Goal: Feedback & Contribution: Leave review/rating

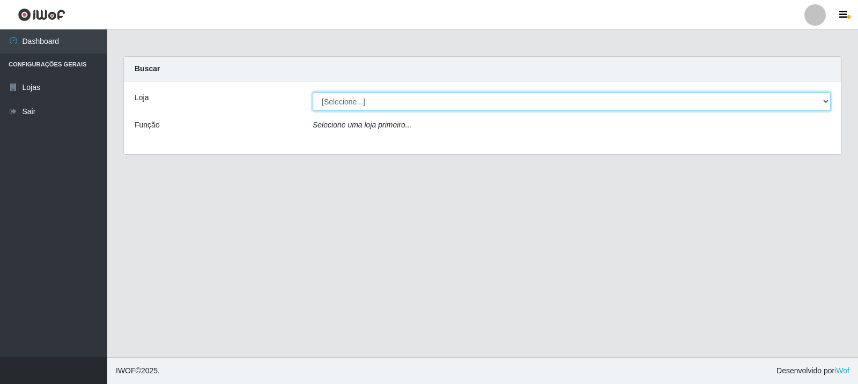
click at [402, 106] on select "[Selecione...] Rede Compras Supermercados - LOJA 3" at bounding box center [571, 101] width 518 height 19
select select "162"
click at [312, 92] on select "[Selecione...] Rede Compras Supermercados - LOJA 3" at bounding box center [571, 101] width 518 height 19
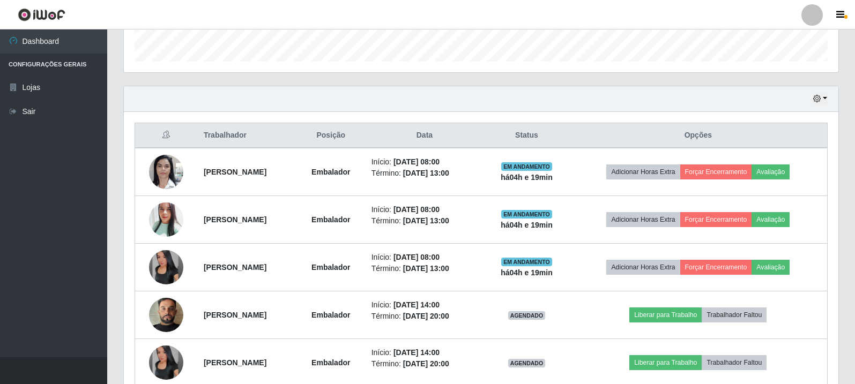
scroll to position [423, 0]
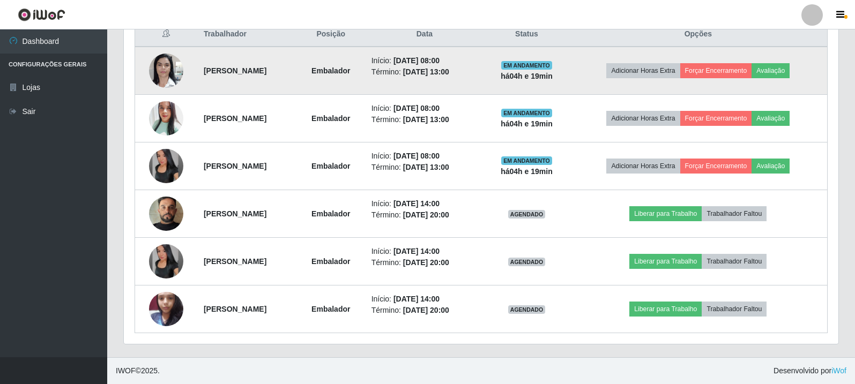
click at [162, 71] on img at bounding box center [166, 71] width 34 height 46
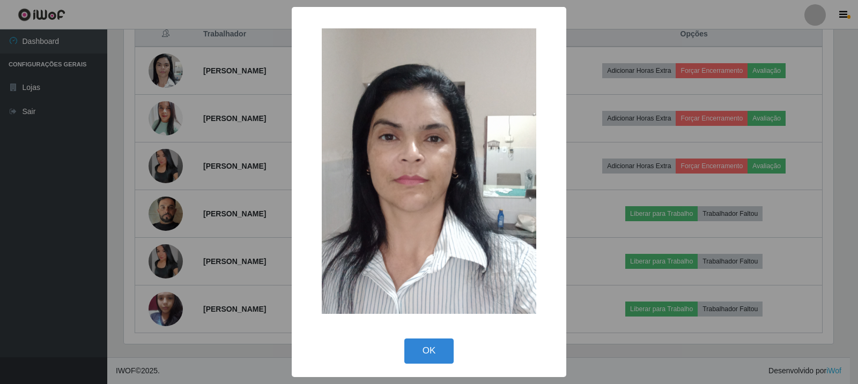
click at [167, 113] on div "× OK Cancel" at bounding box center [429, 192] width 858 height 384
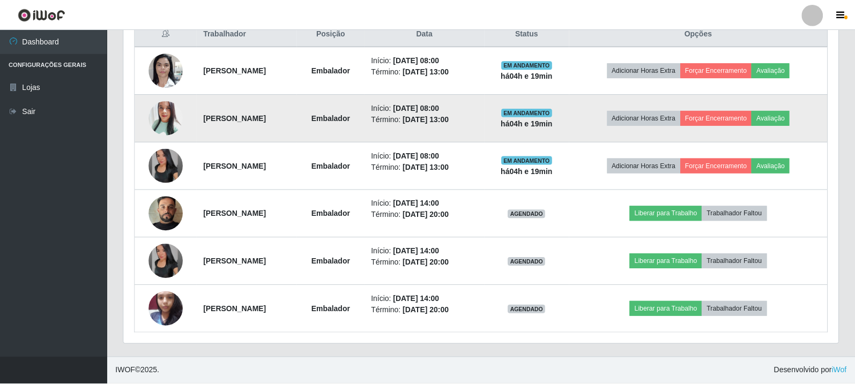
scroll to position [222, 714]
click at [167, 116] on img at bounding box center [166, 118] width 34 height 41
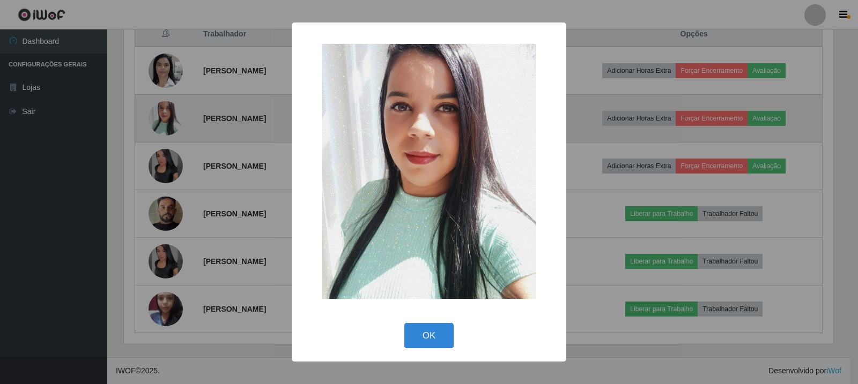
click at [167, 116] on div "× OK Cancel" at bounding box center [429, 192] width 858 height 384
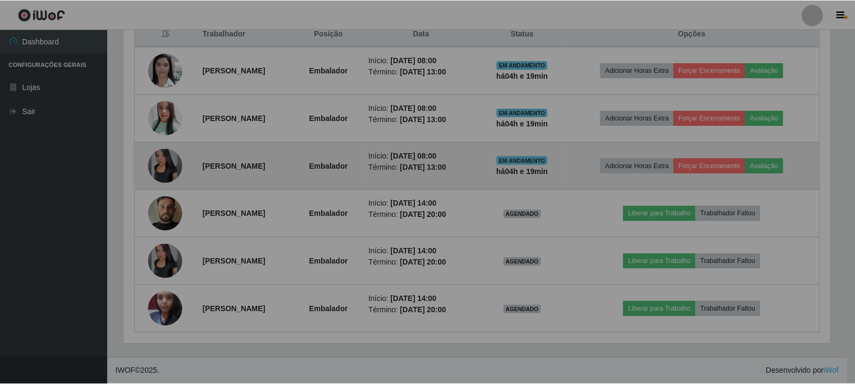
scroll to position [222, 714]
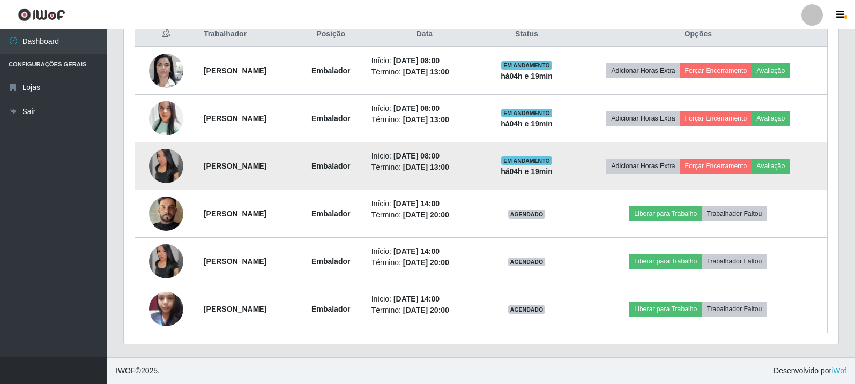
click at [160, 159] on img at bounding box center [166, 166] width 34 height 34
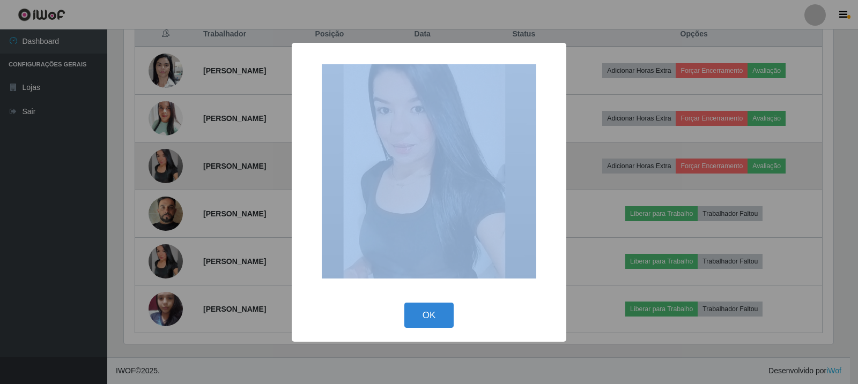
click at [160, 159] on div "× OK Cancel" at bounding box center [429, 192] width 858 height 384
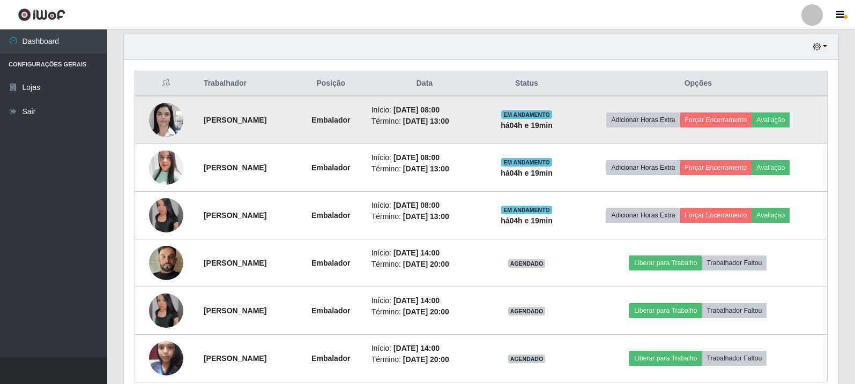
scroll to position [262, 0]
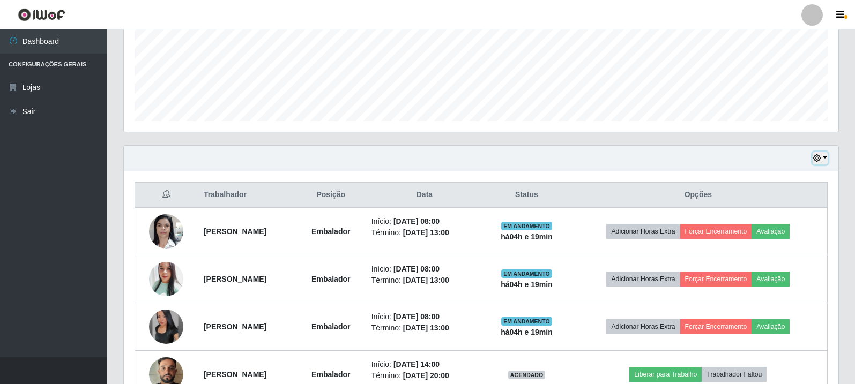
click at [826, 158] on button "button" at bounding box center [820, 158] width 15 height 12
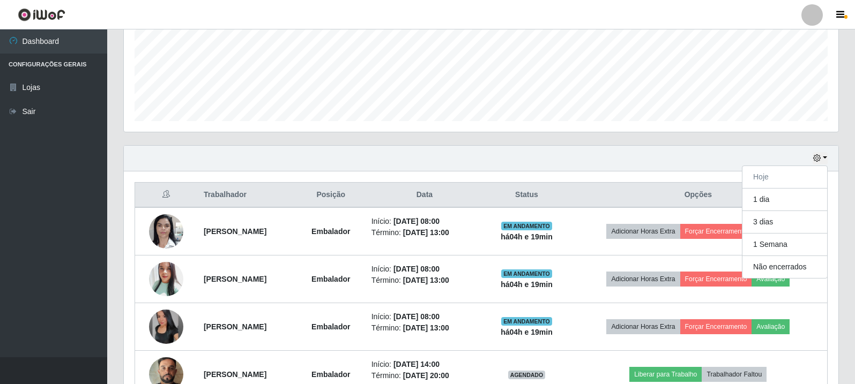
click at [636, 163] on div "Hoje 1 dia 3 dias 1 Semana Não encerrados" at bounding box center [481, 159] width 714 height 26
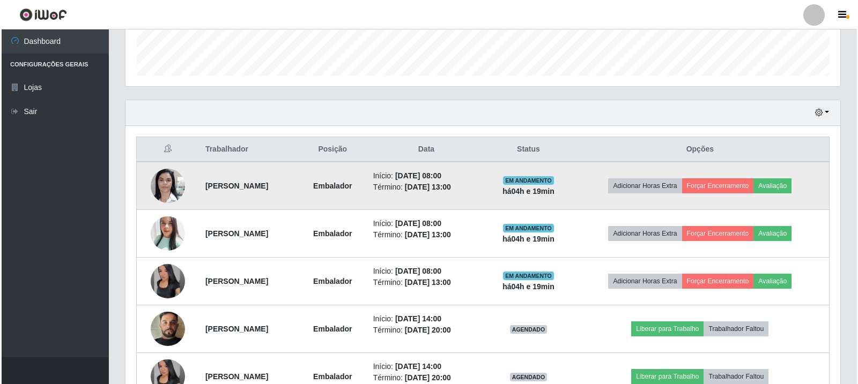
scroll to position [369, 0]
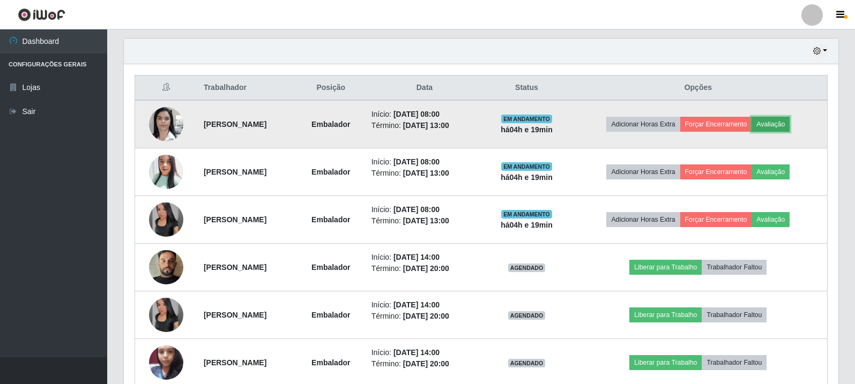
click at [789, 119] on button "Avaliação" at bounding box center [770, 124] width 38 height 15
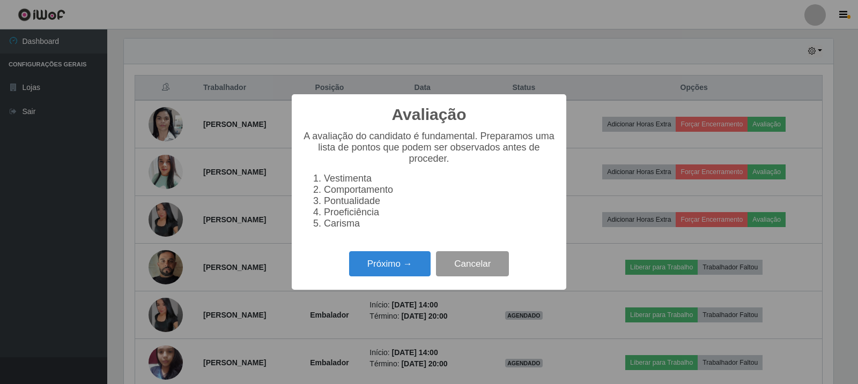
scroll to position [222, 709]
click at [407, 269] on button "Próximo →" at bounding box center [389, 263] width 81 height 25
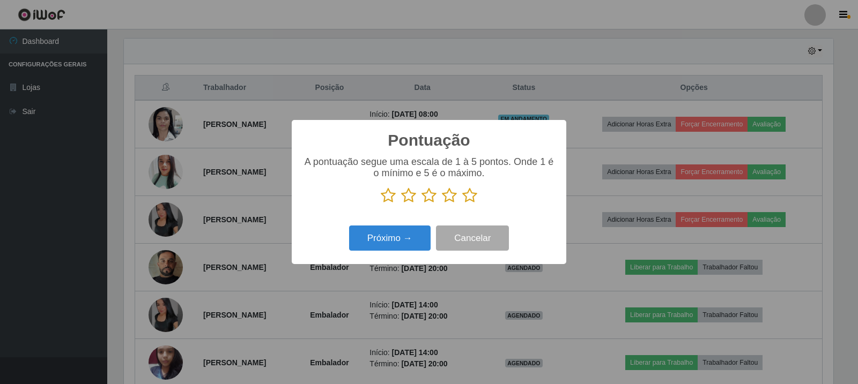
click at [449, 196] on icon at bounding box center [449, 196] width 15 height 16
click at [442, 204] on input "radio" at bounding box center [442, 204] width 0 height 0
click at [383, 239] on button "Próximo →" at bounding box center [389, 238] width 81 height 25
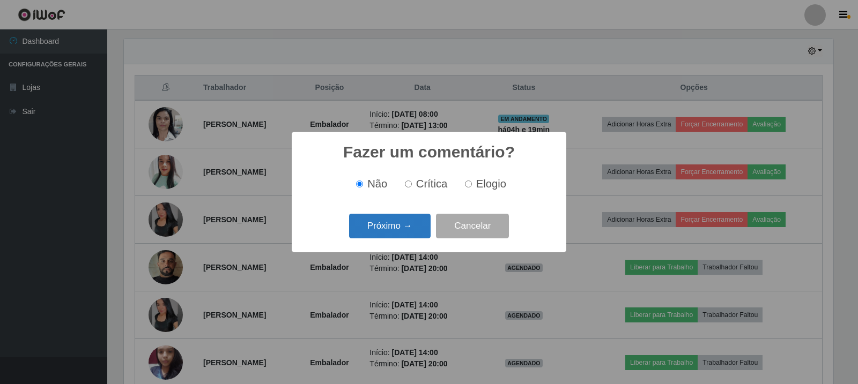
click at [416, 228] on button "Próximo →" at bounding box center [389, 226] width 81 height 25
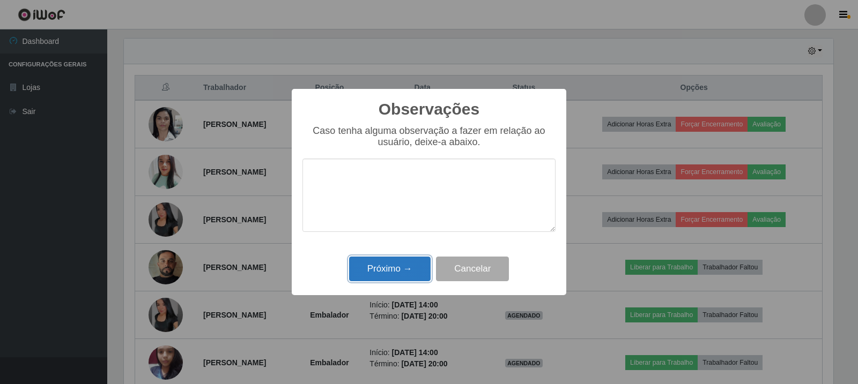
click at [416, 277] on button "Próximo →" at bounding box center [389, 269] width 81 height 25
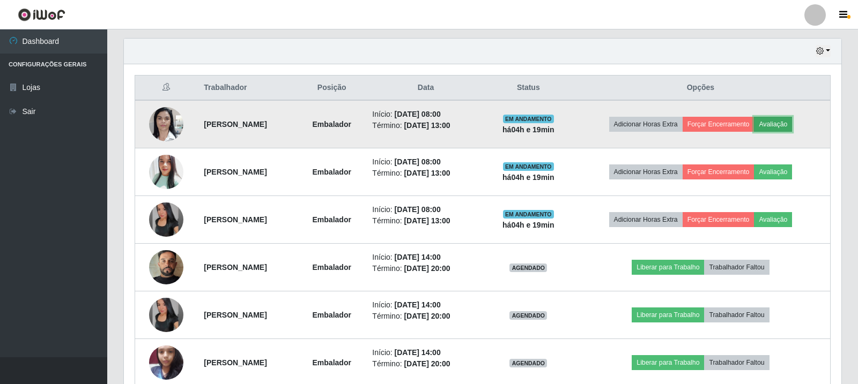
scroll to position [222, 714]
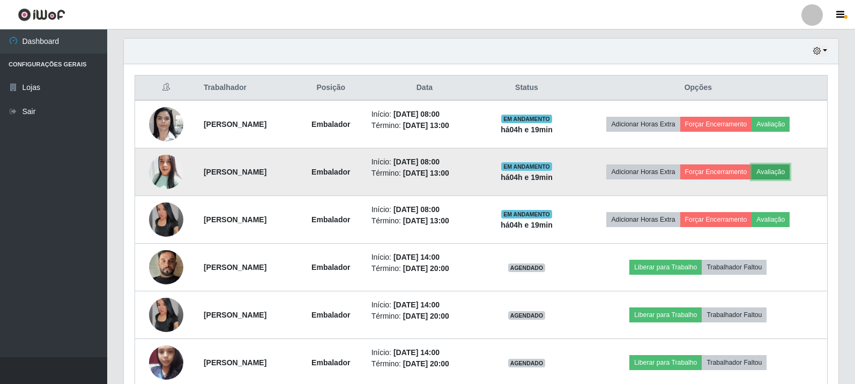
click at [789, 173] on button "Avaliação" at bounding box center [770, 172] width 38 height 15
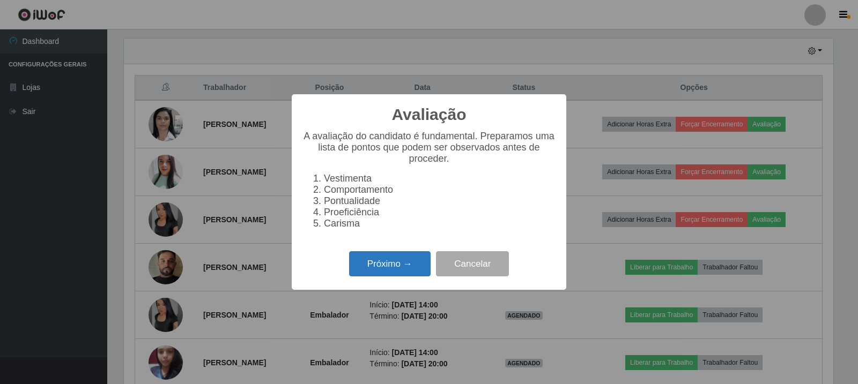
click at [394, 277] on button "Próximo →" at bounding box center [389, 263] width 81 height 25
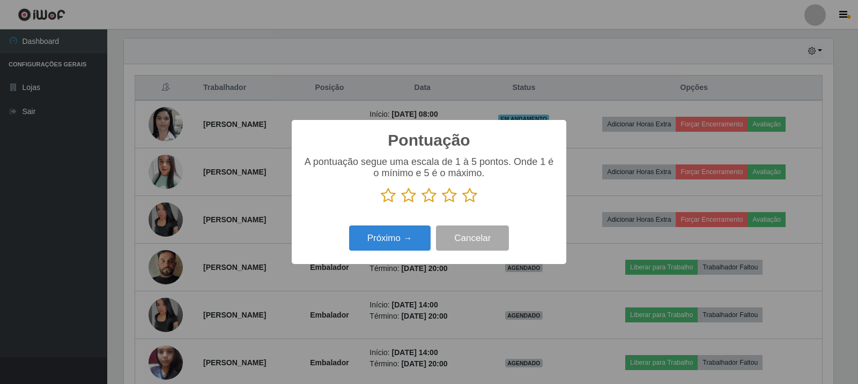
scroll to position [535748, 535261]
click at [471, 200] on icon at bounding box center [469, 196] width 15 height 16
click at [462, 204] on input "radio" at bounding box center [462, 204] width 0 height 0
click at [408, 243] on button "Próximo →" at bounding box center [389, 238] width 81 height 25
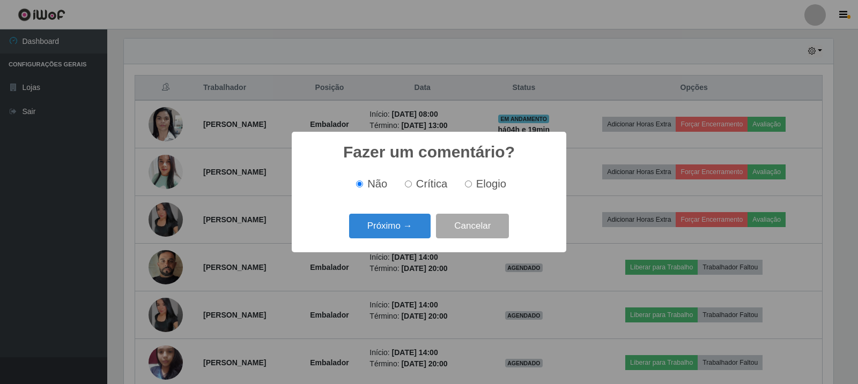
click at [468, 188] on input "Elogio" at bounding box center [468, 184] width 7 height 7
radio input "true"
click at [383, 235] on button "Próximo →" at bounding box center [389, 226] width 81 height 25
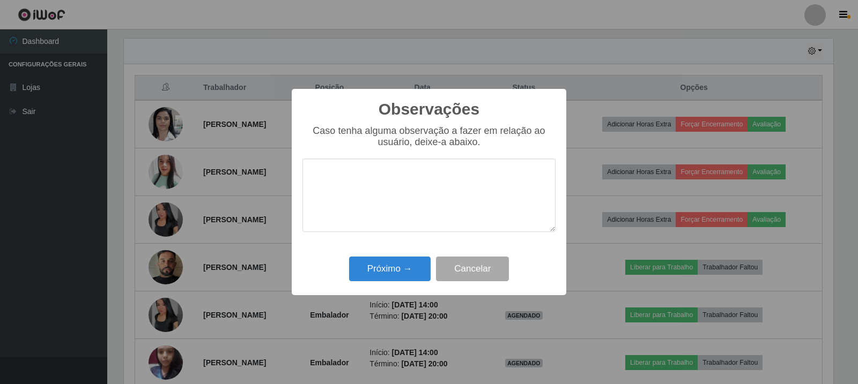
click at [400, 255] on div "Próximo → Cancelar" at bounding box center [428, 269] width 253 height 31
click at [400, 272] on button "Próximo →" at bounding box center [389, 269] width 81 height 25
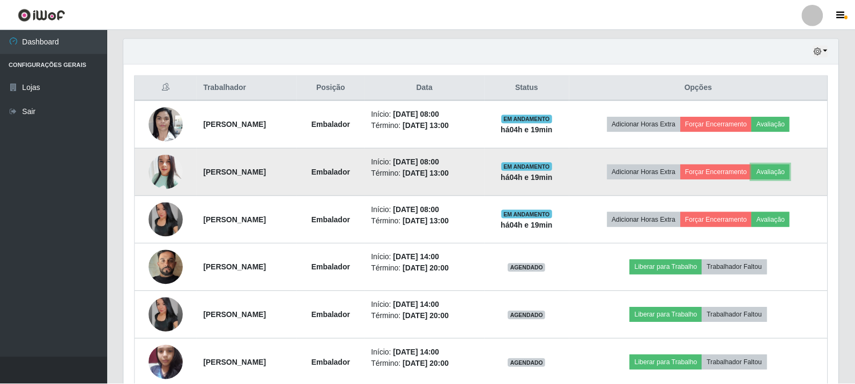
scroll to position [0, 0]
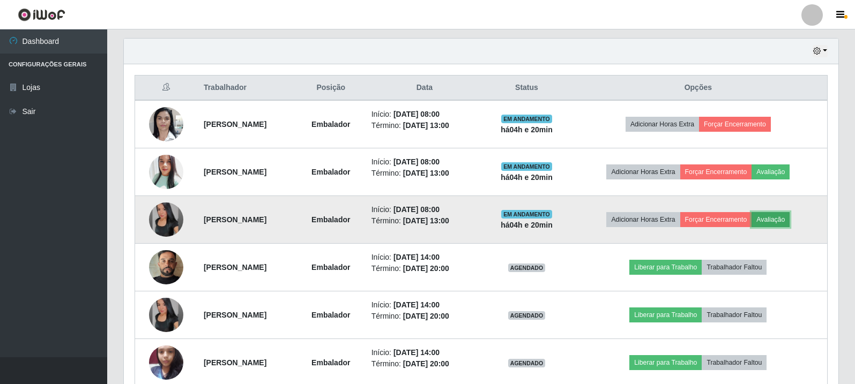
click at [783, 218] on button "Avaliação" at bounding box center [770, 219] width 38 height 15
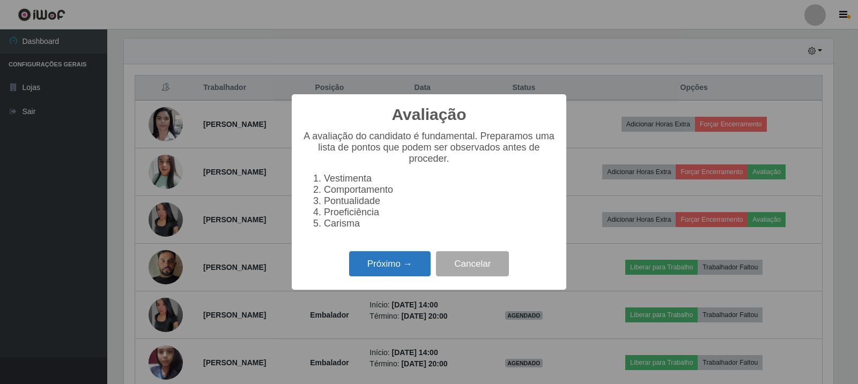
click at [418, 272] on button "Próximo →" at bounding box center [389, 263] width 81 height 25
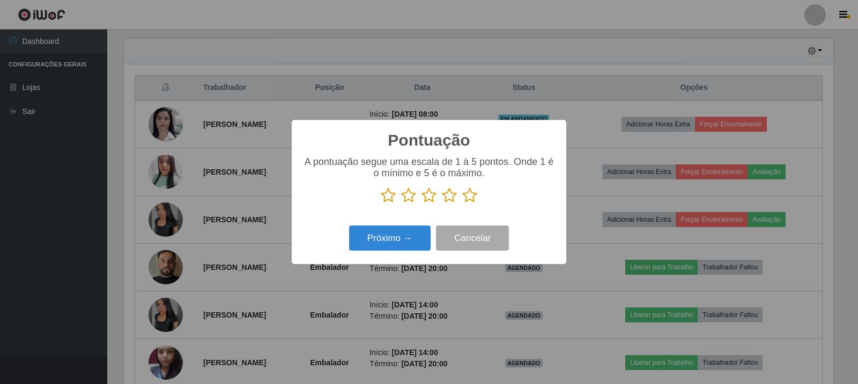
drag, startPoint x: 471, startPoint y: 196, endPoint x: 439, endPoint y: 207, distance: 34.3
click at [474, 196] on icon at bounding box center [469, 196] width 15 height 16
click at [462, 204] on input "radio" at bounding box center [462, 204] width 0 height 0
click at [397, 228] on button "Próximo →" at bounding box center [389, 238] width 81 height 25
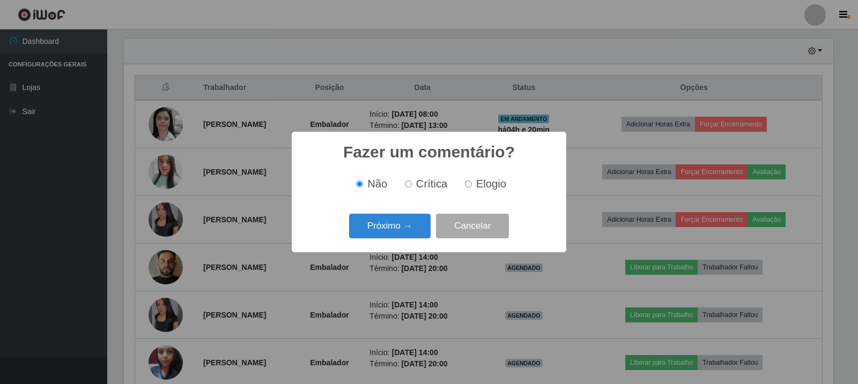
click at [487, 185] on span "Elogio" at bounding box center [491, 184] width 30 height 12
click at [472, 185] on input "Elogio" at bounding box center [468, 184] width 7 height 7
radio input "true"
click at [408, 211] on div "Fazer um comentário? × Não Crítica Elogio Próximo → Cancelar" at bounding box center [429, 192] width 274 height 120
click at [406, 222] on button "Próximo →" at bounding box center [389, 226] width 81 height 25
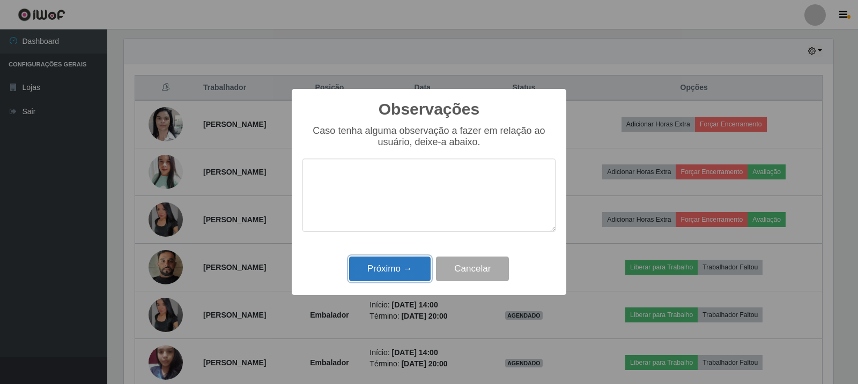
click at [411, 275] on button "Próximo →" at bounding box center [389, 269] width 81 height 25
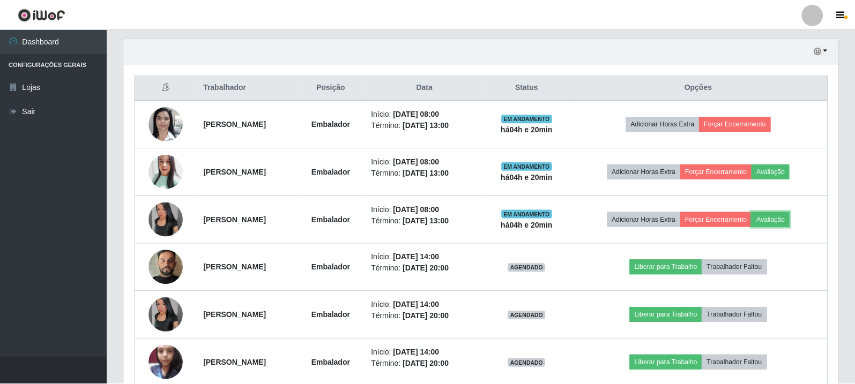
scroll to position [535748, 535256]
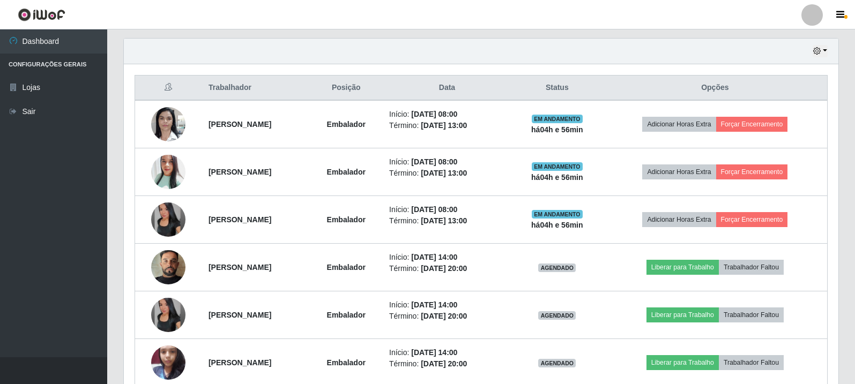
click at [844, 99] on div "Hoje 1 dia 3 dias 1 Semana Não encerrados Trabalhador Posição Data Status Opçõe…" at bounding box center [481, 224] width 732 height 373
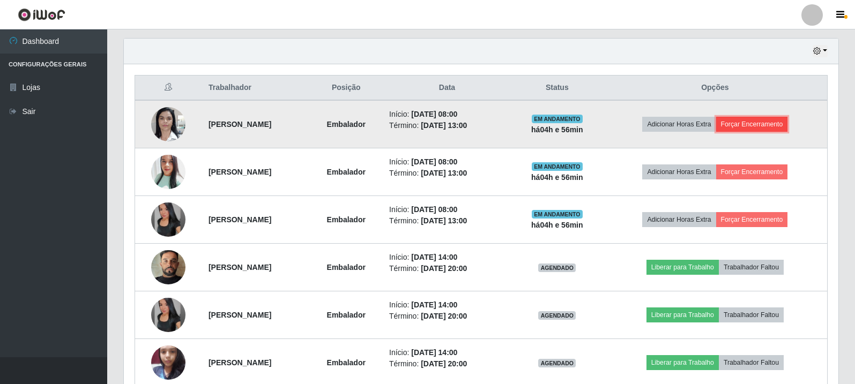
click at [779, 121] on button "Forçar Encerramento" at bounding box center [752, 124] width 72 height 15
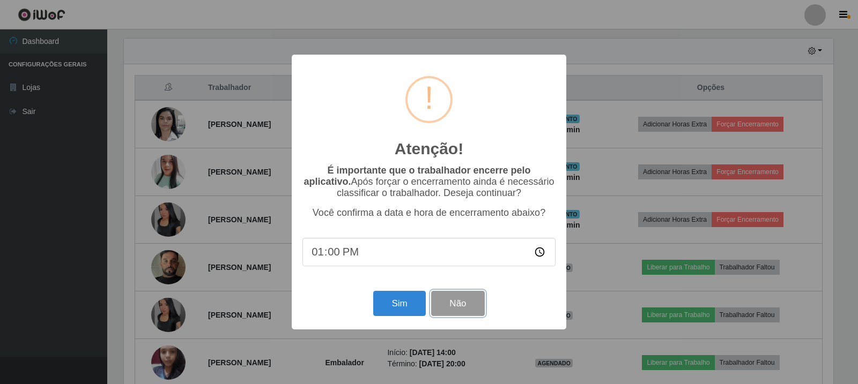
click at [455, 308] on button "Não" at bounding box center [457, 303] width 53 height 25
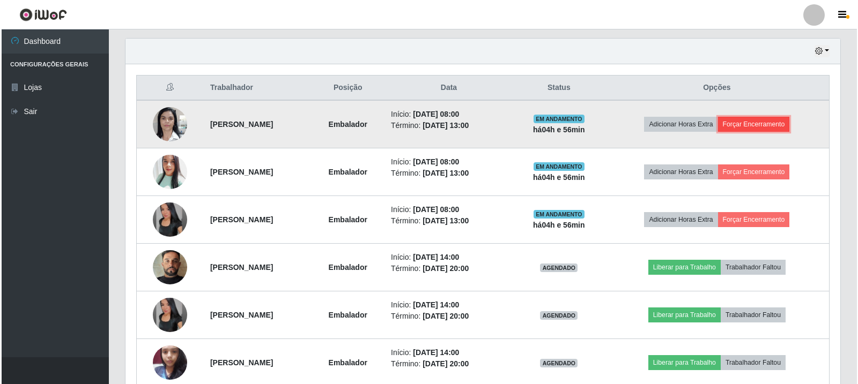
scroll to position [222, 714]
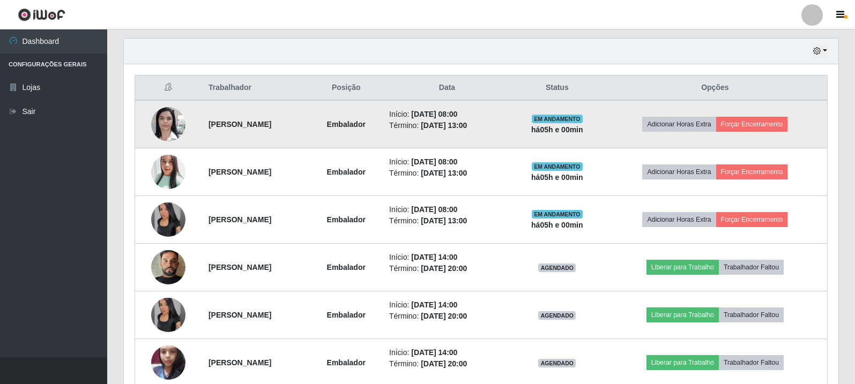
click at [798, 113] on td "Adicionar Horas Extra Forçar Encerramento" at bounding box center [715, 124] width 225 height 48
click at [788, 124] on button "Forçar Encerramento" at bounding box center [752, 124] width 72 height 15
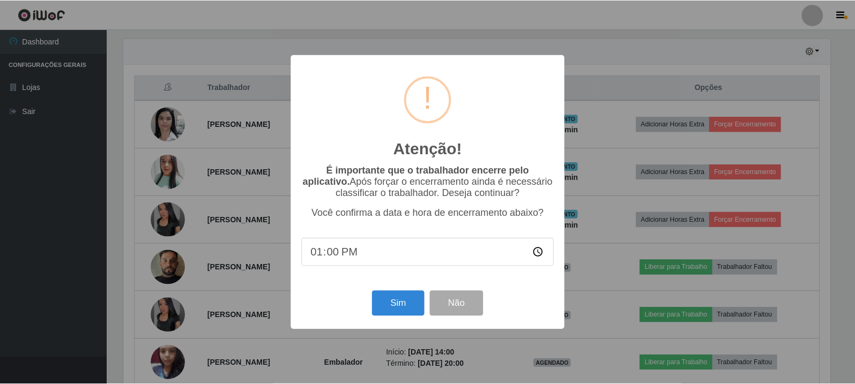
scroll to position [222, 709]
click at [405, 307] on button "Sim" at bounding box center [399, 303] width 52 height 25
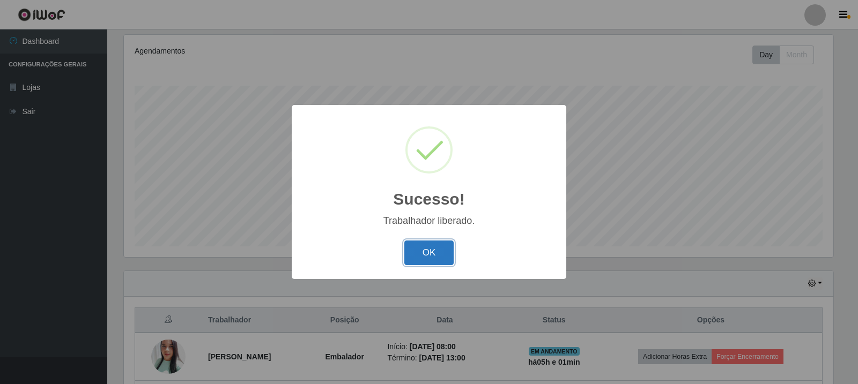
click at [445, 250] on button "OK" at bounding box center [429, 253] width 50 height 25
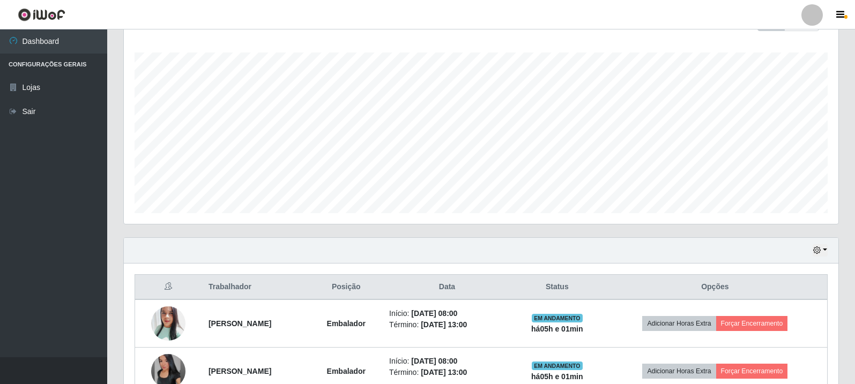
scroll to position [222, 714]
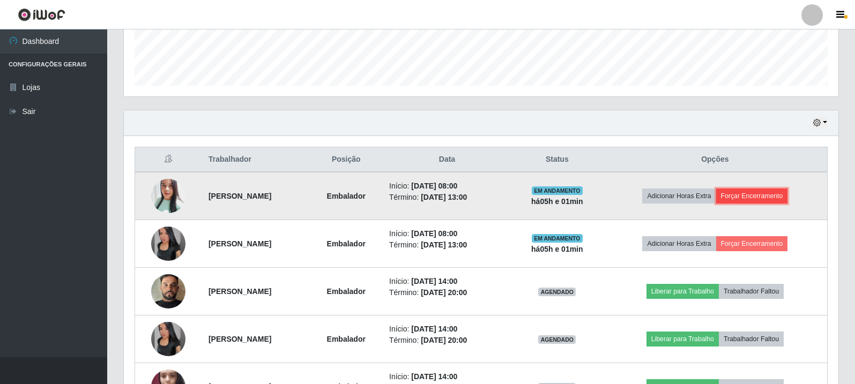
click at [744, 193] on button "Forçar Encerramento" at bounding box center [752, 196] width 72 height 15
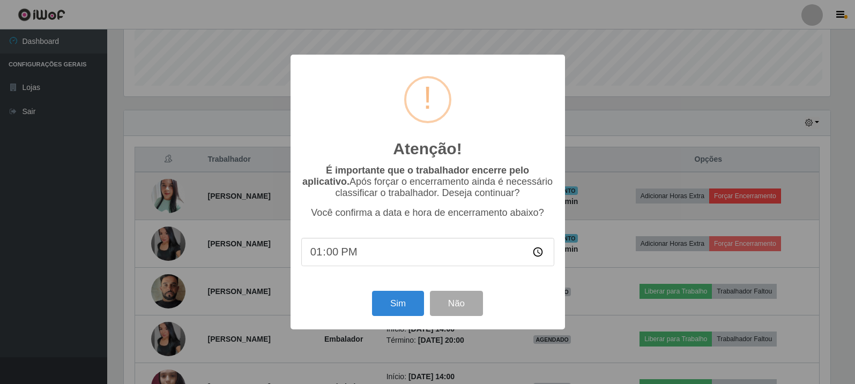
scroll to position [222, 709]
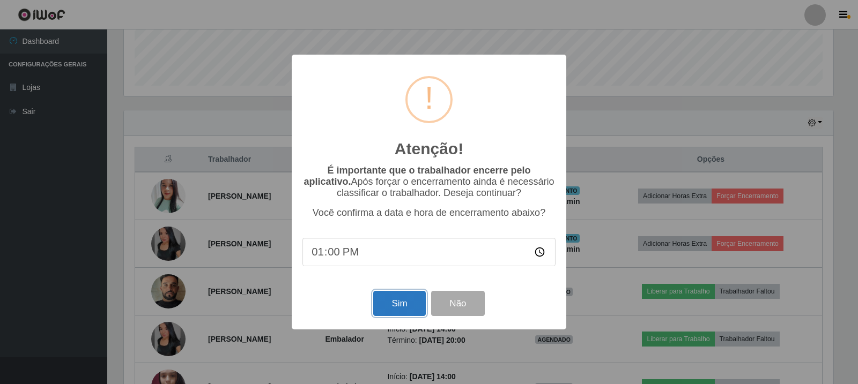
click at [379, 300] on button "Sim" at bounding box center [399, 303] width 52 height 25
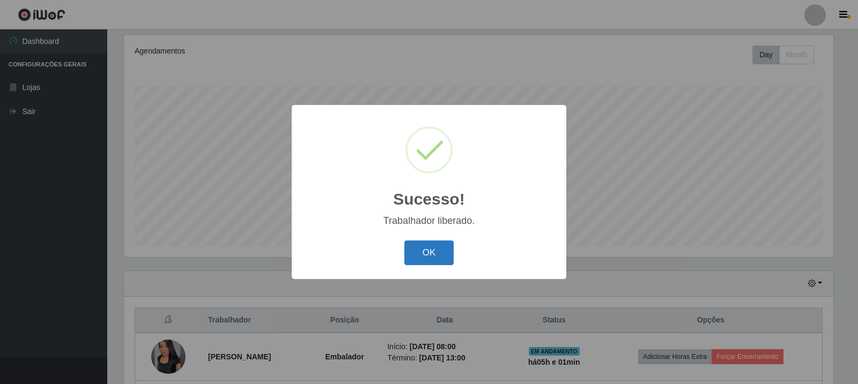
click at [427, 259] on button "OK" at bounding box center [429, 253] width 50 height 25
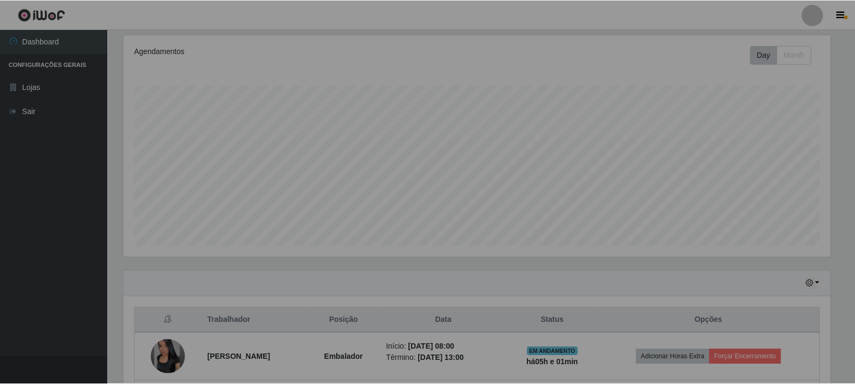
scroll to position [222, 714]
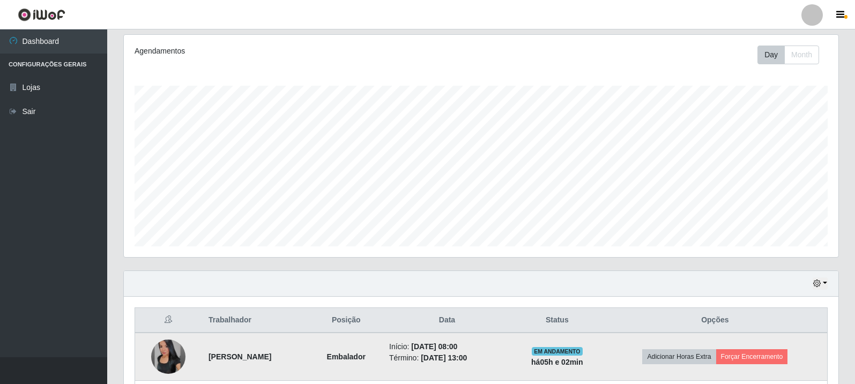
click at [756, 345] on td "Adicionar Horas Extra Forçar Encerramento" at bounding box center [715, 357] width 225 height 48
click at [756, 361] on button "Forçar Encerramento" at bounding box center [752, 356] width 72 height 15
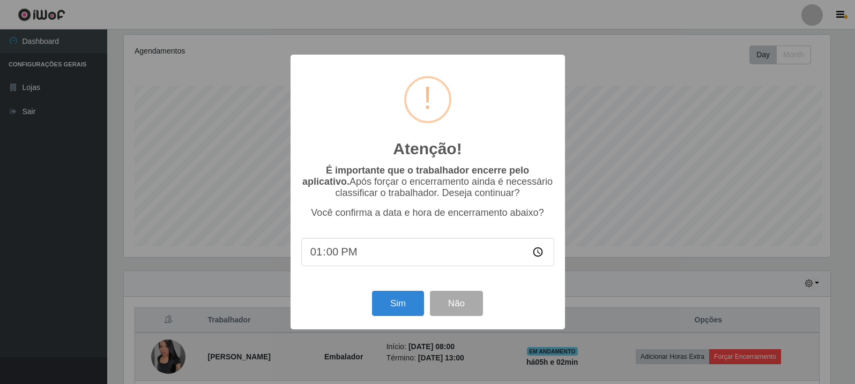
scroll to position [222, 709]
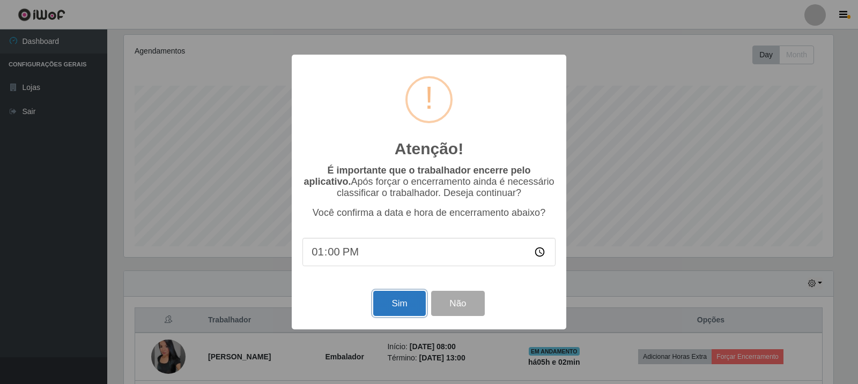
click at [387, 301] on button "Sim" at bounding box center [399, 303] width 52 height 25
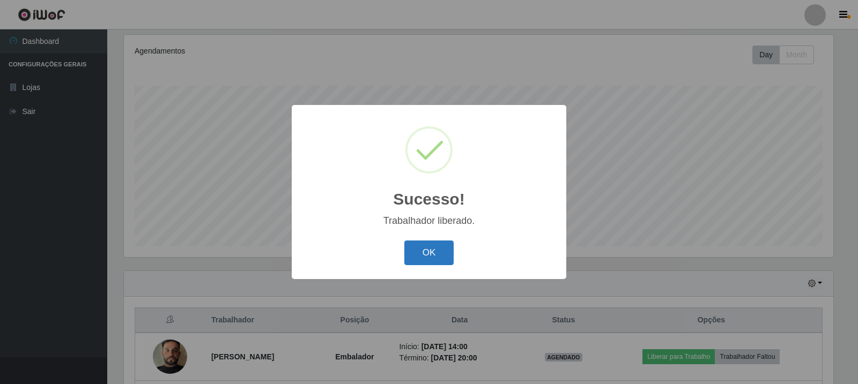
click at [445, 242] on button "OK" at bounding box center [429, 253] width 50 height 25
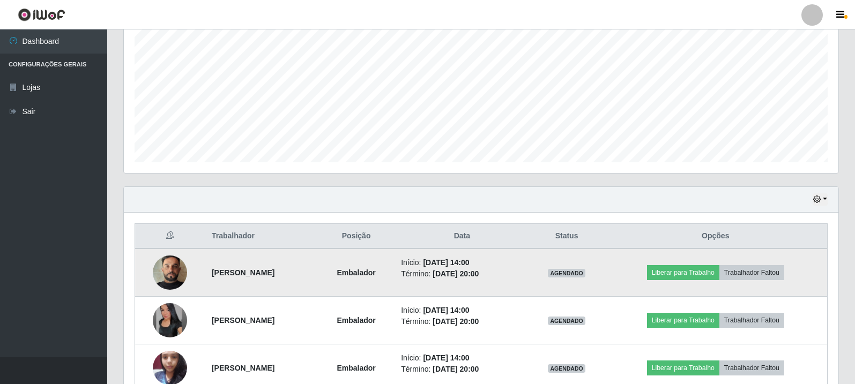
scroll to position [280, 0]
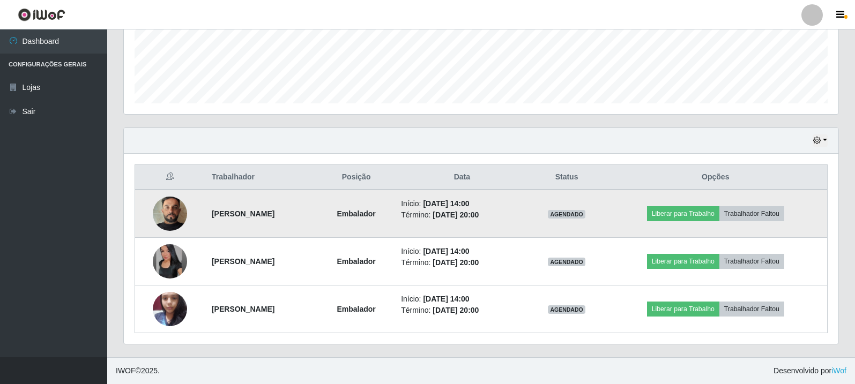
click at [177, 213] on img at bounding box center [170, 213] width 34 height 61
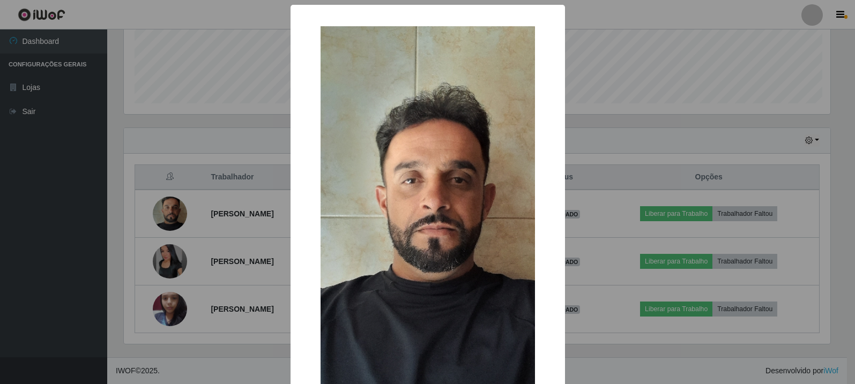
scroll to position [222, 709]
click at [174, 258] on div "× OK Cancel" at bounding box center [429, 192] width 858 height 384
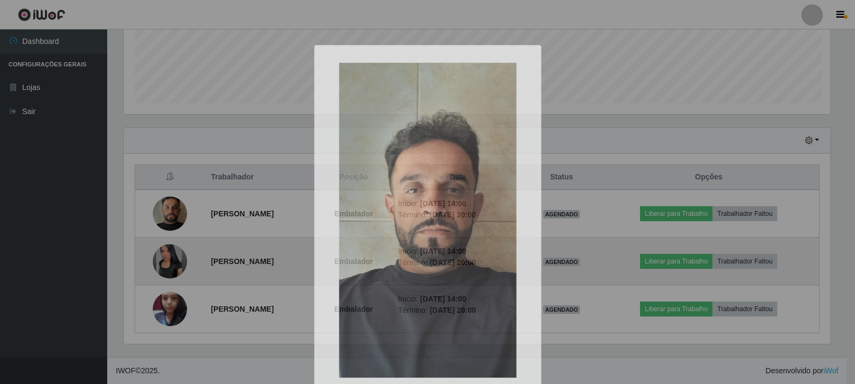
scroll to position [222, 714]
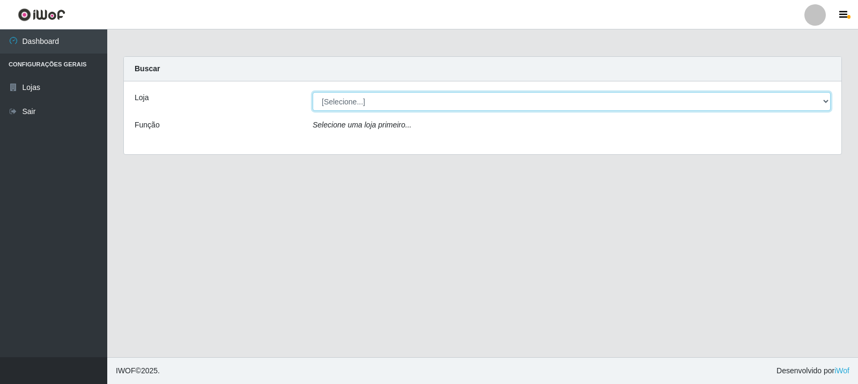
click at [428, 101] on select "[Selecione...] Rede Compras Supermercados - LOJA 3" at bounding box center [571, 101] width 518 height 19
select select "162"
click at [312, 92] on select "[Selecione...] Rede Compras Supermercados - LOJA 3" at bounding box center [571, 101] width 518 height 19
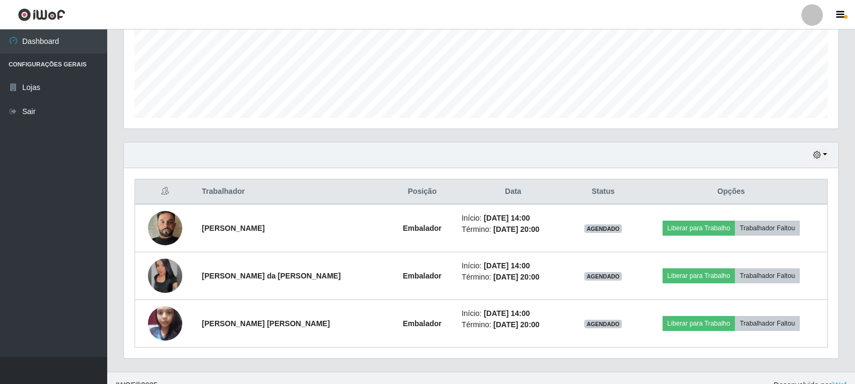
scroll to position [280, 0]
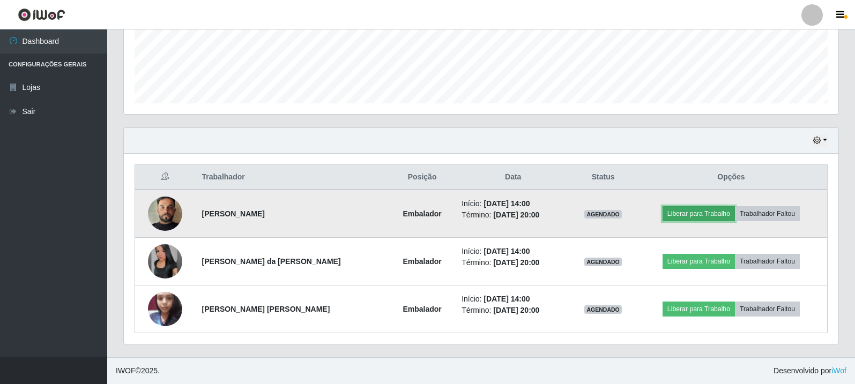
click at [707, 213] on button "Liberar para Trabalho" at bounding box center [698, 213] width 72 height 15
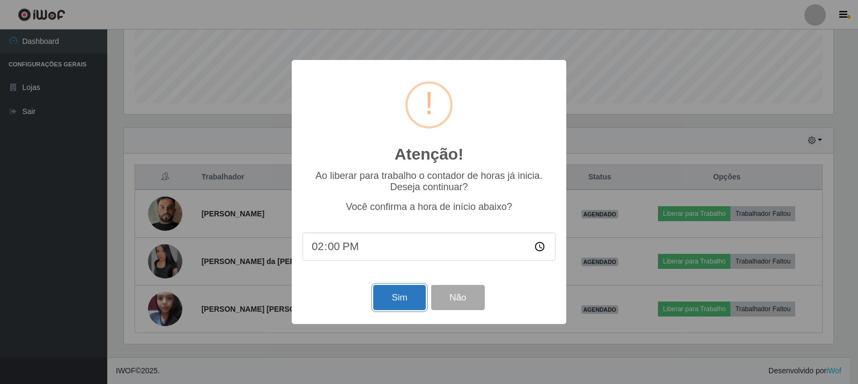
click at [399, 296] on button "Sim" at bounding box center [399, 297] width 52 height 25
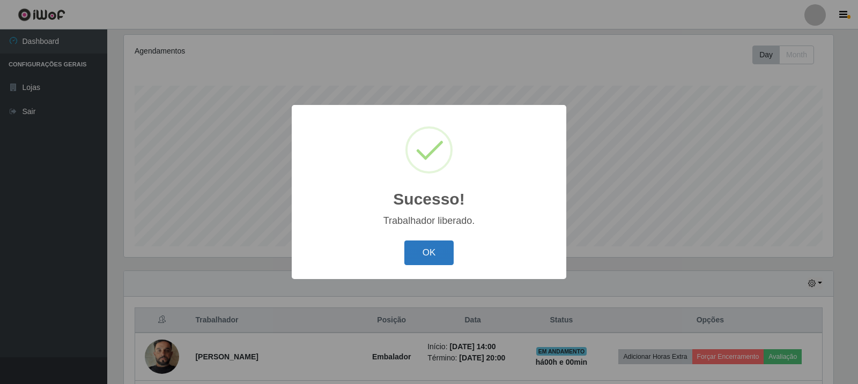
click at [450, 251] on button "OK" at bounding box center [429, 253] width 50 height 25
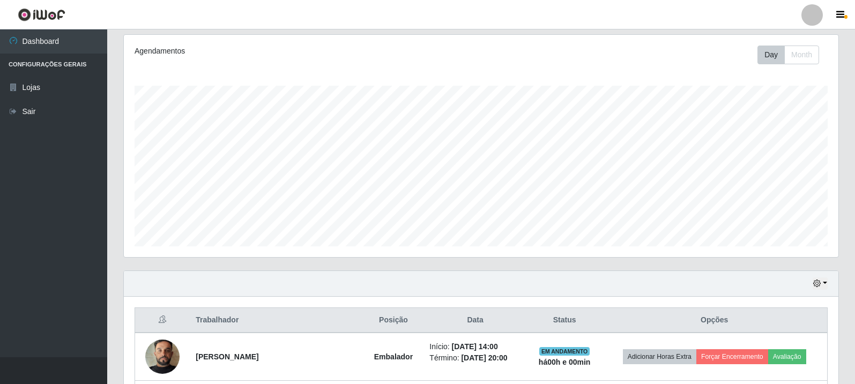
scroll to position [222, 714]
